Goal: Check status: Check status

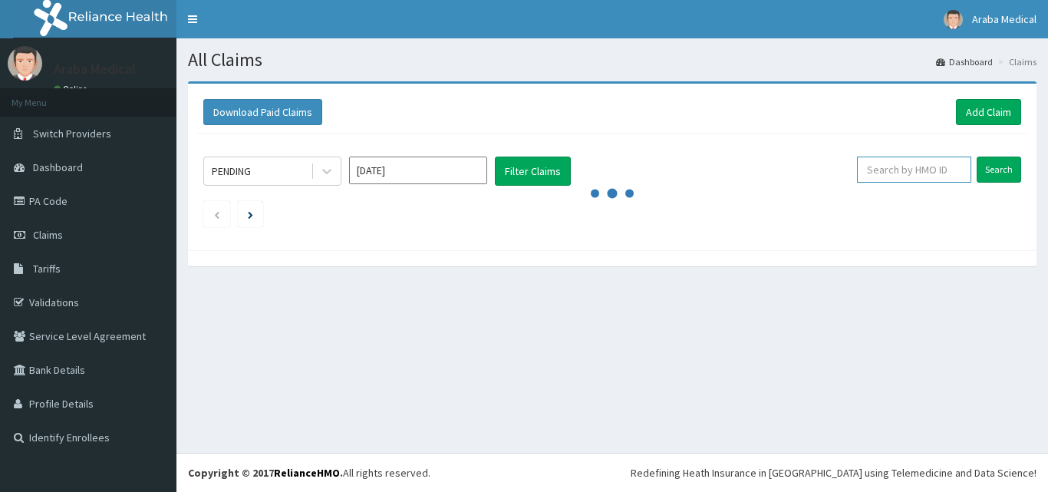
click at [908, 169] on input "text" at bounding box center [914, 170] width 114 height 26
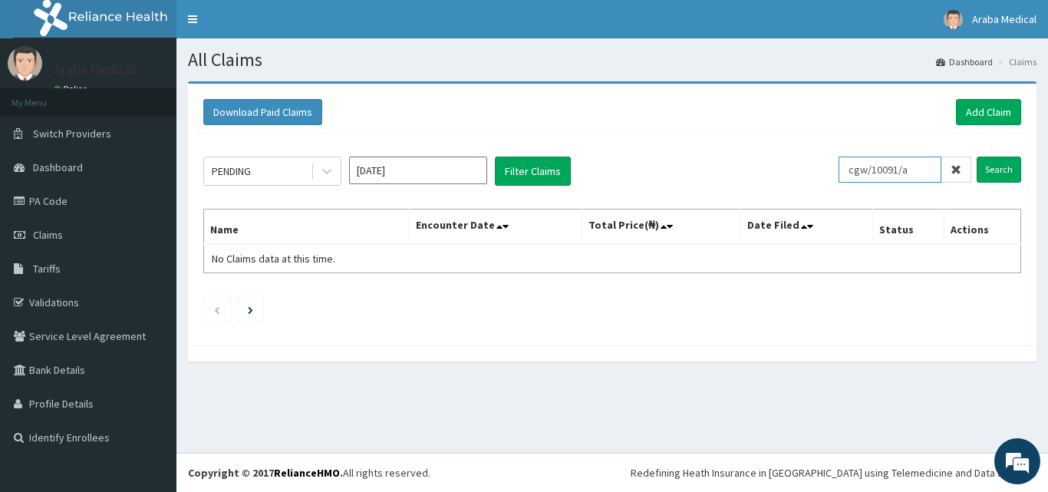
type input "cgw/10091/a"
click at [977, 157] on input "Search" at bounding box center [999, 170] width 44 height 26
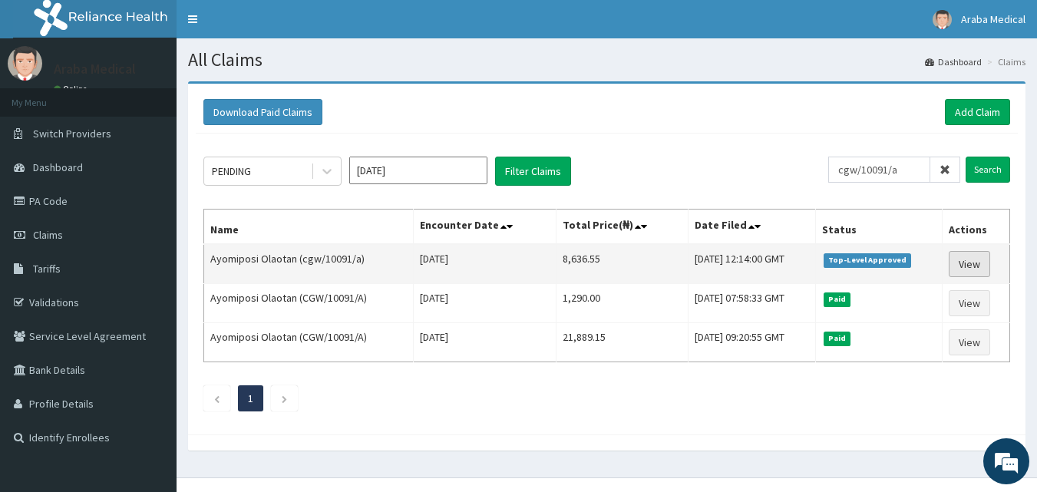
click at [978, 263] on link "View" at bounding box center [968, 264] width 41 height 26
